Goal: Information Seeking & Learning: Find specific fact

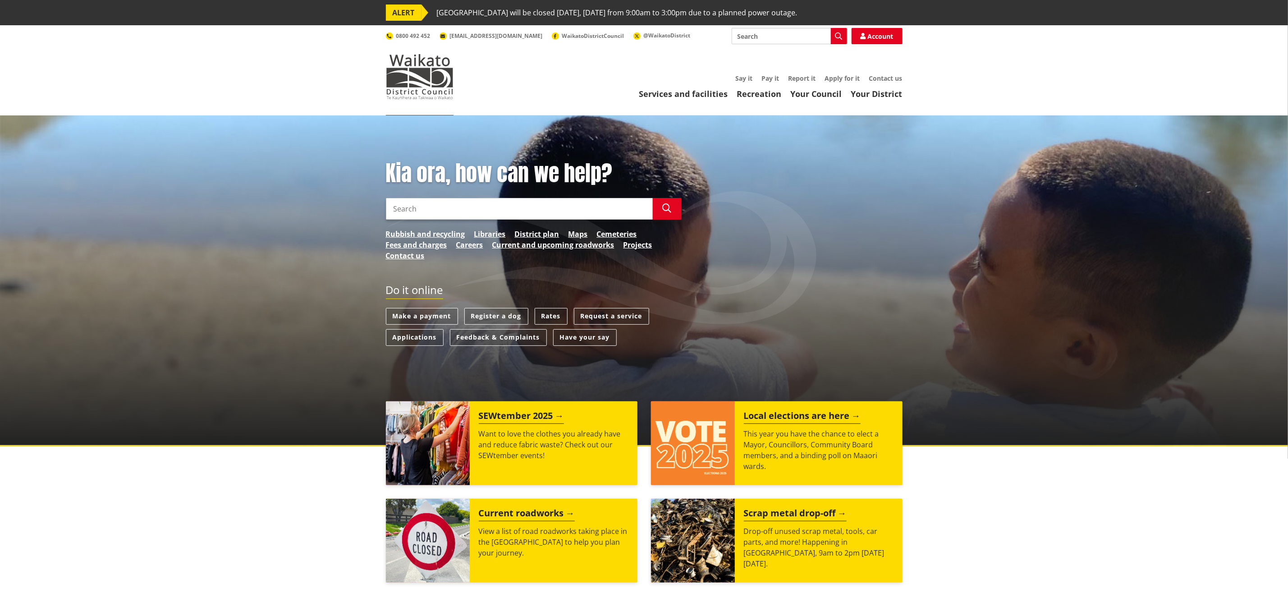
click at [526, 214] on input "Search" at bounding box center [519, 209] width 267 height 22
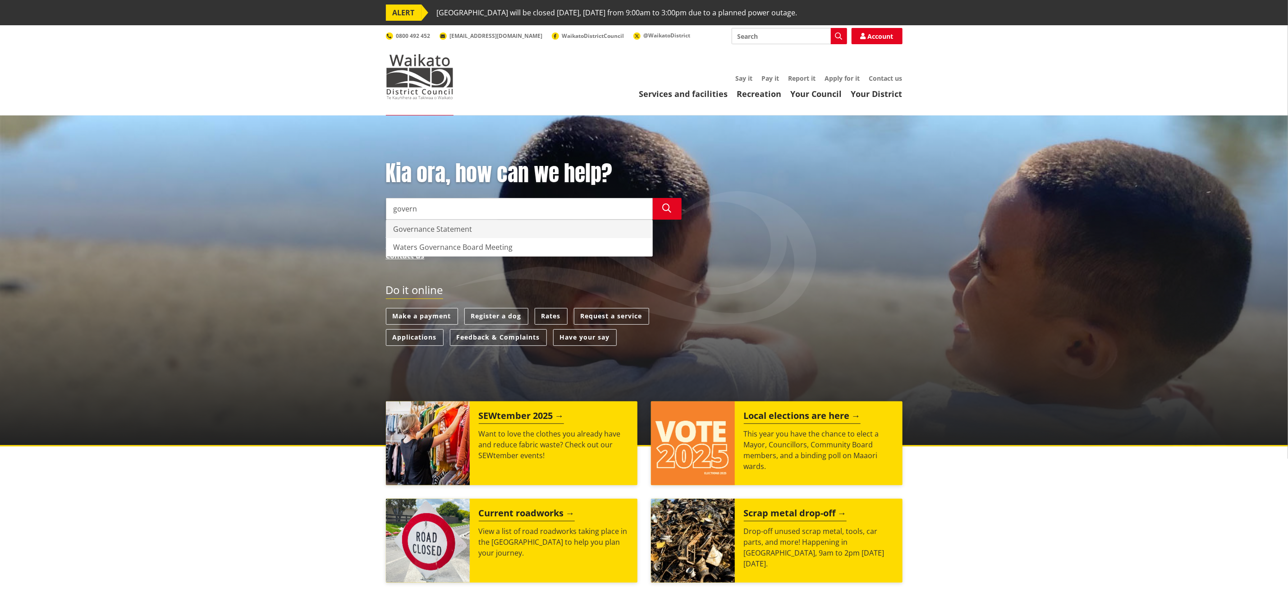
click at [473, 231] on div "Governance Statement" at bounding box center [519, 229] width 266 height 18
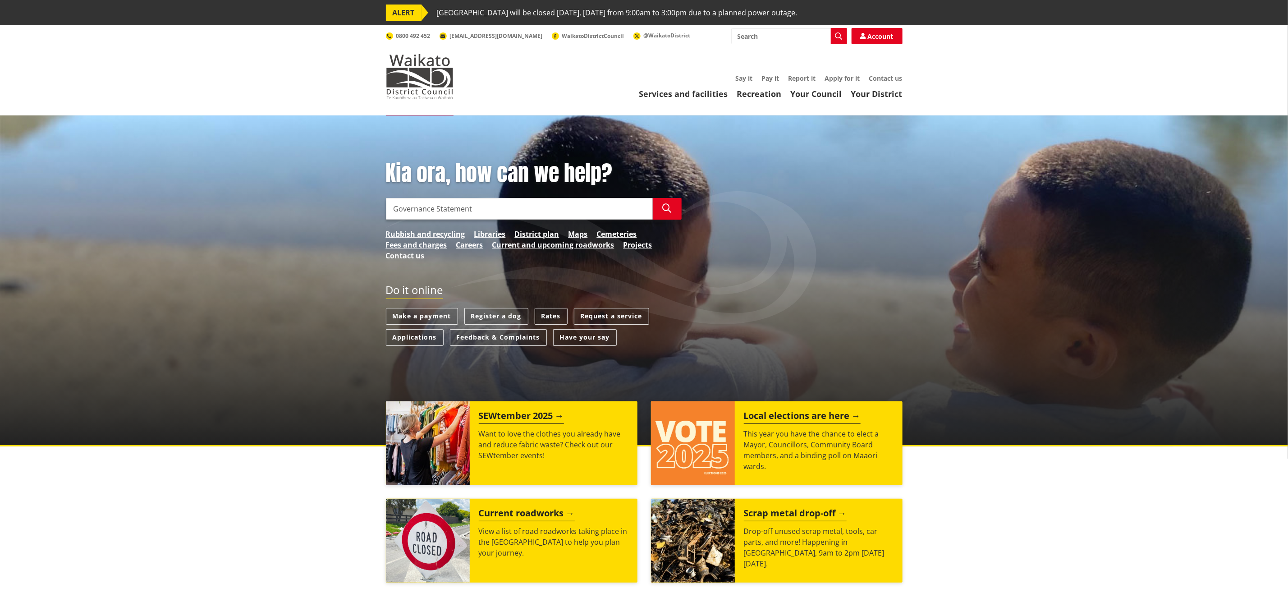
type input "Governance Statement"
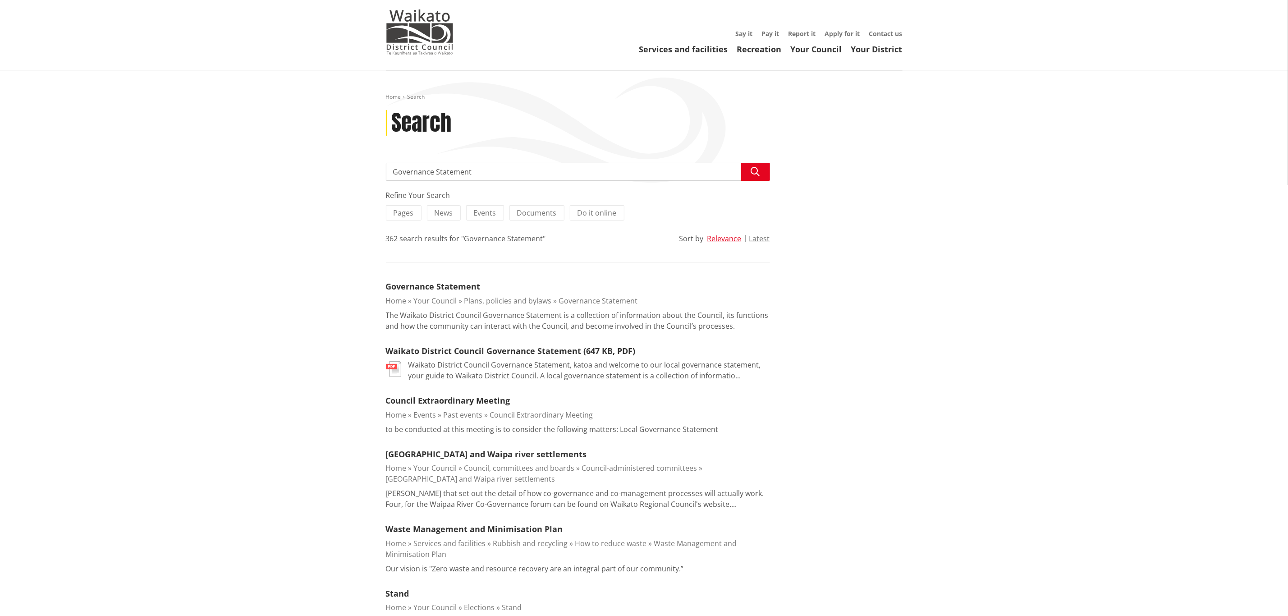
scroll to position [68, 0]
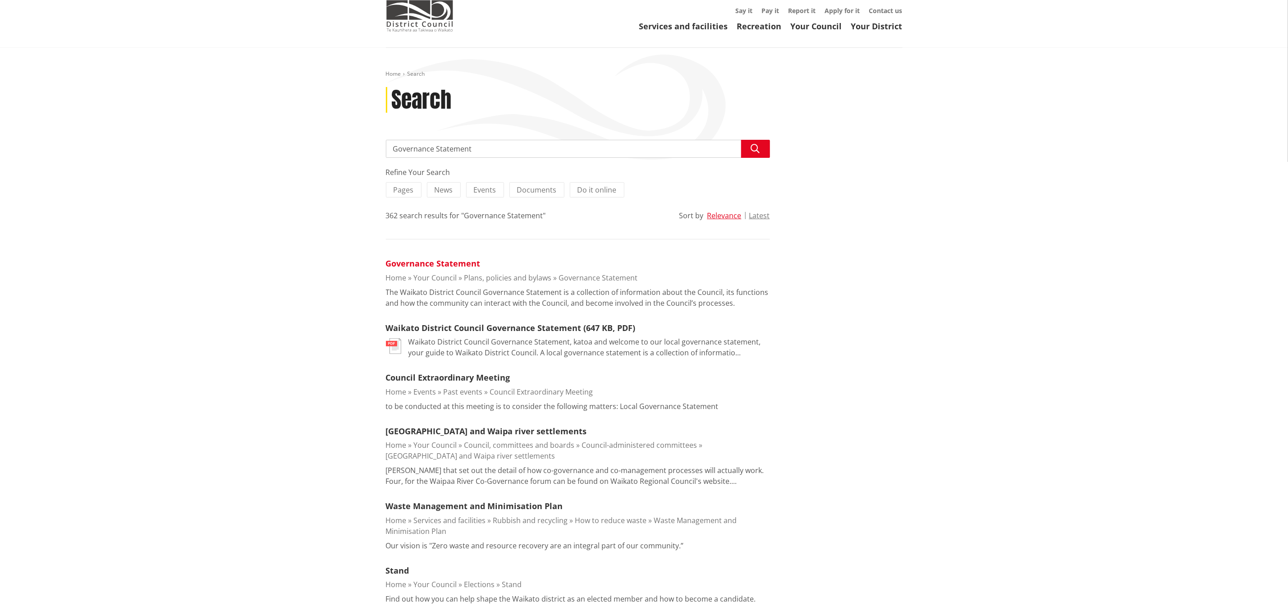
click at [459, 263] on link "Governance Statement" at bounding box center [433, 263] width 95 height 11
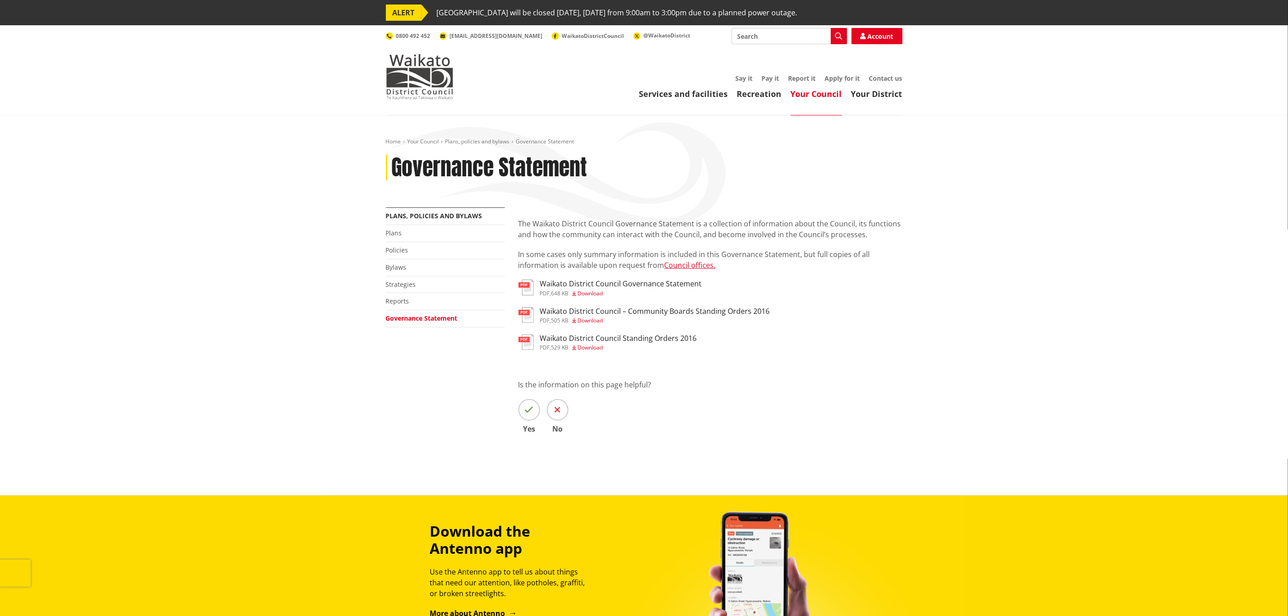
click at [671, 283] on h3 "Waikato District Council Governance Statement" at bounding box center [621, 283] width 162 height 9
